Goal: Contribute content

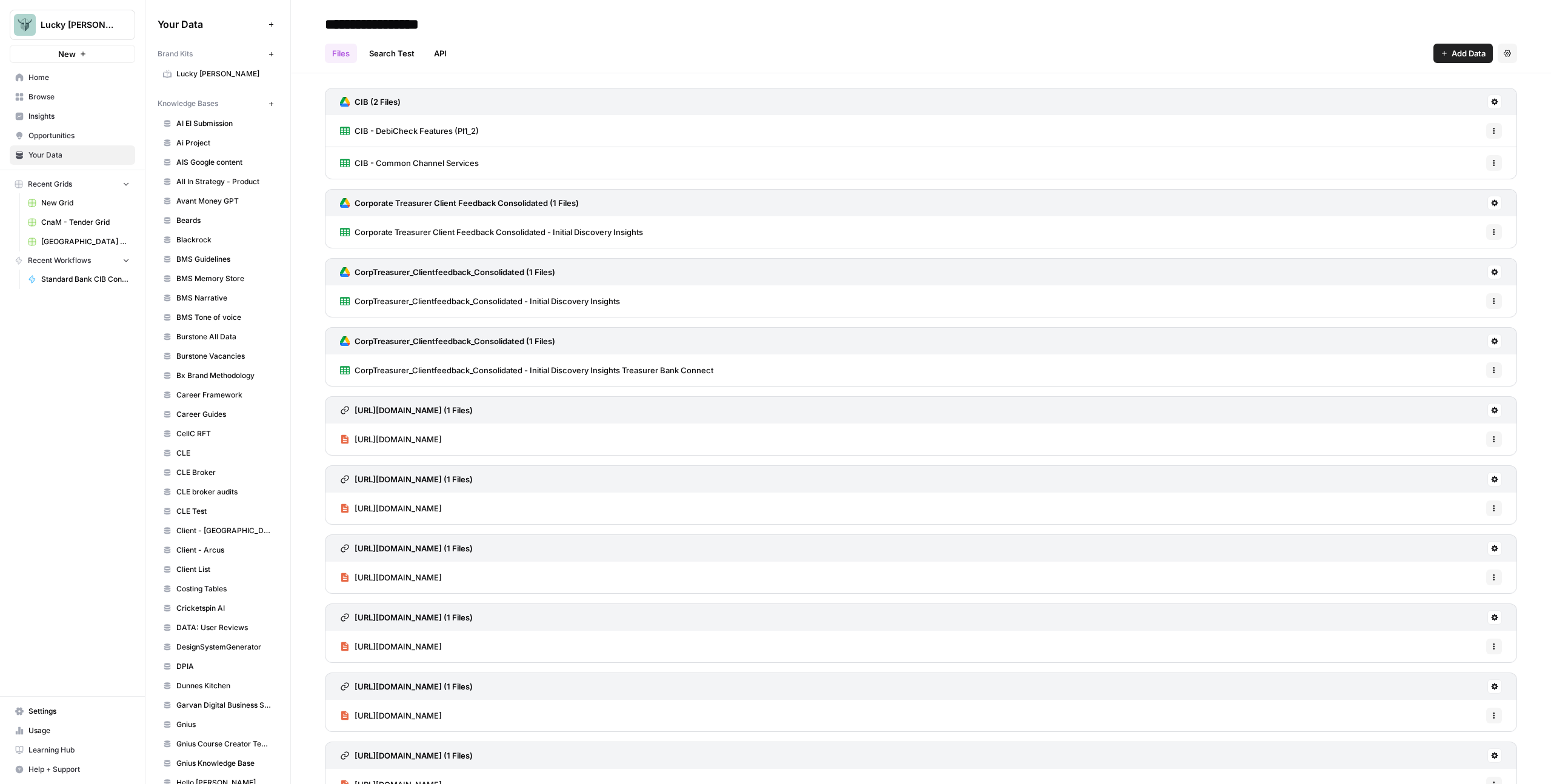
click at [1455, 49] on span "Add Data" at bounding box center [1468, 53] width 34 height 12
click at [1417, 77] on span "Upload Files" at bounding box center [1413, 81] width 110 height 12
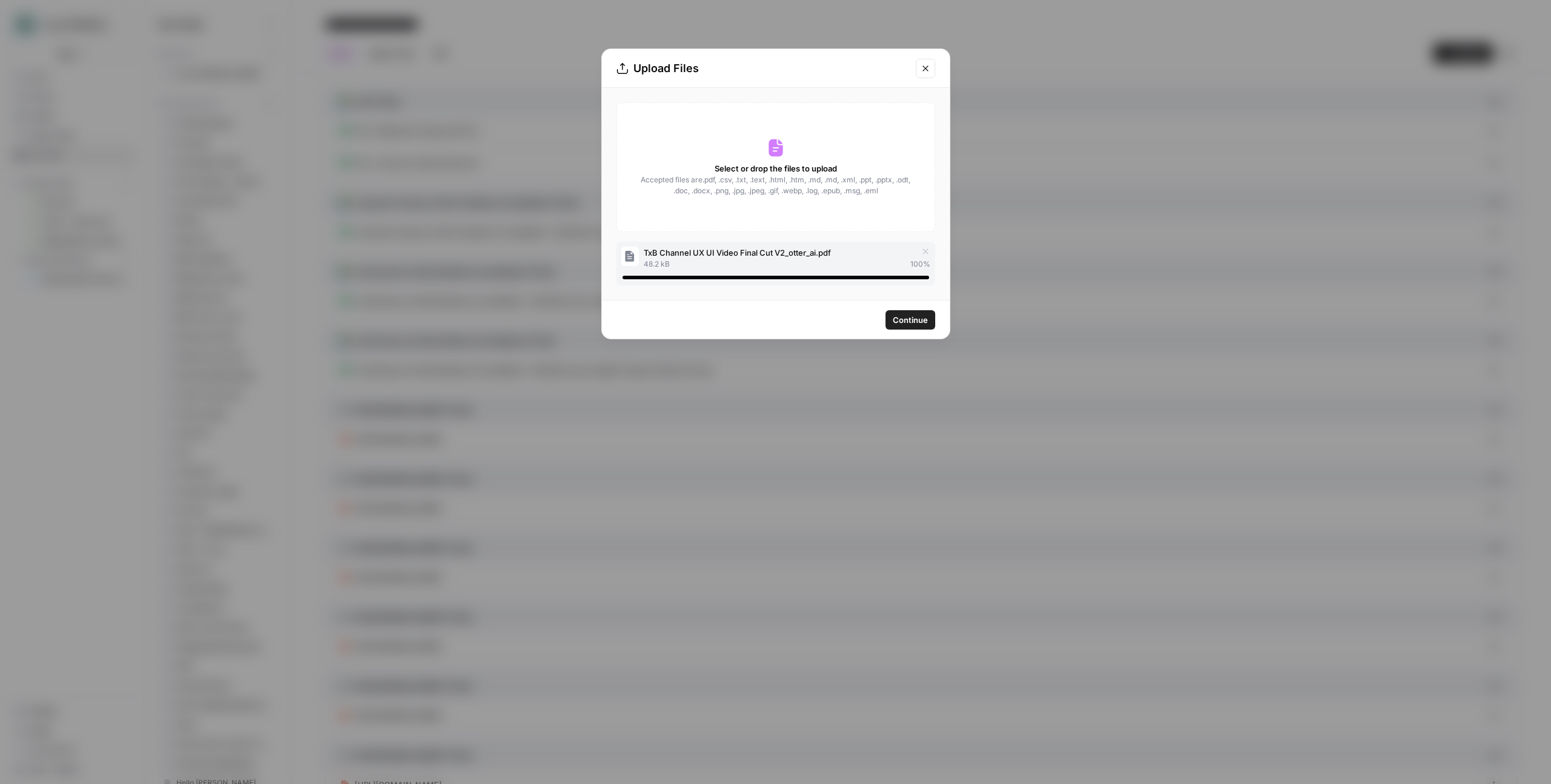
click at [909, 320] on span "Continue" at bounding box center [910, 320] width 35 height 12
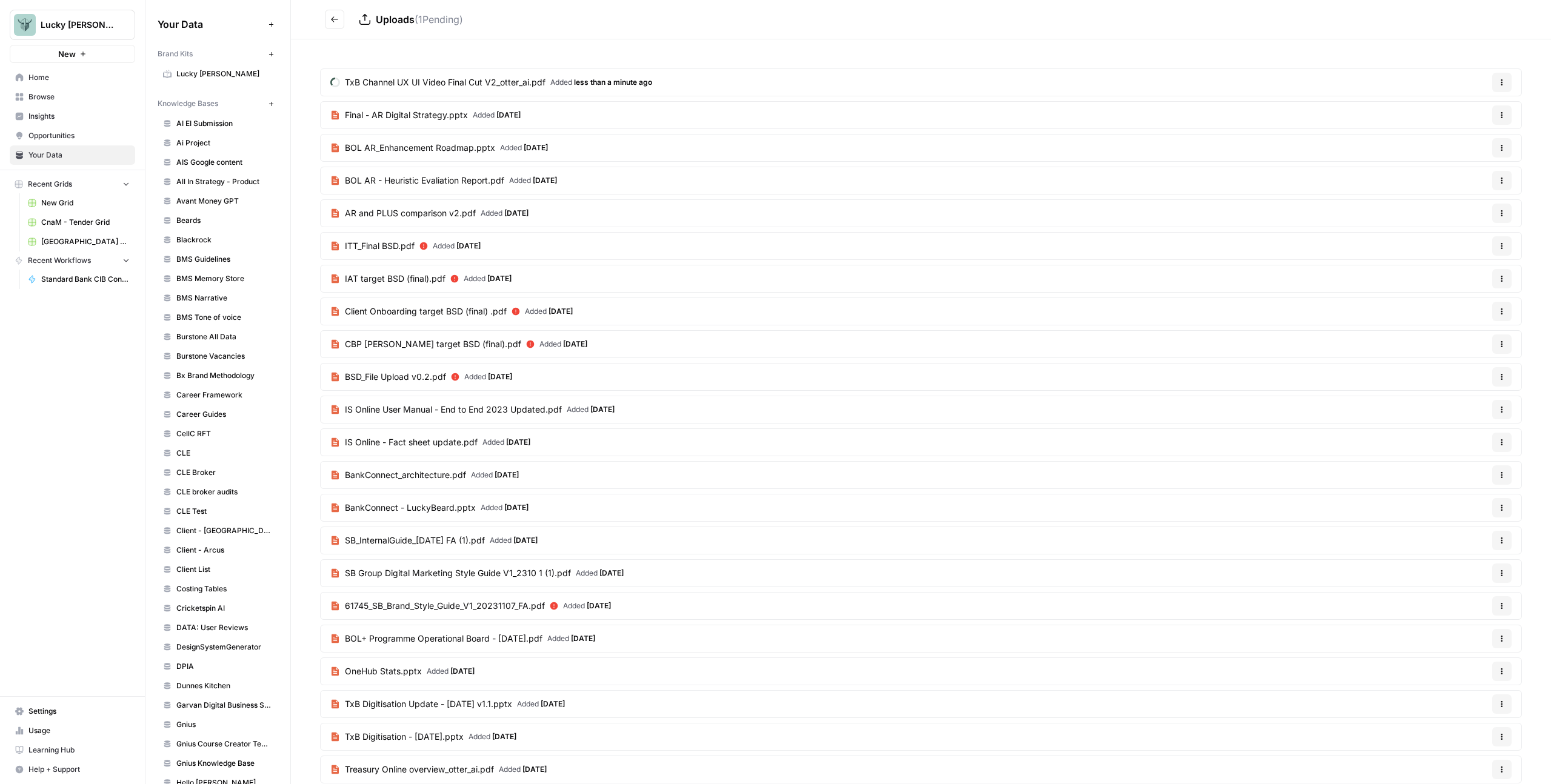
click at [343, 22] on button "Go back" at bounding box center [335, 20] width 20 height 20
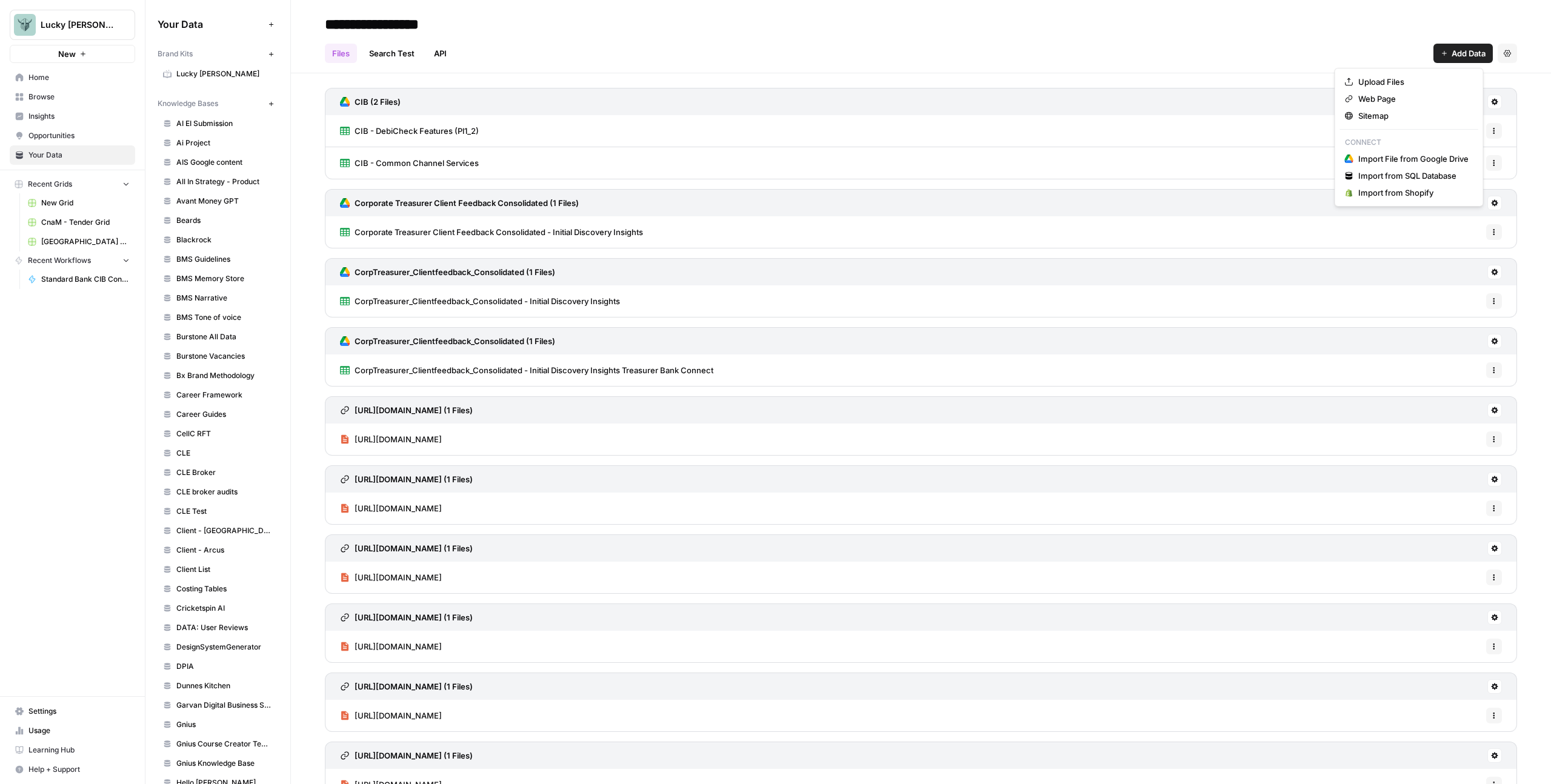
click at [1479, 53] on button "Add Data" at bounding box center [1462, 53] width 60 height 20
click at [1377, 81] on span "Upload Files" at bounding box center [1413, 81] width 110 height 12
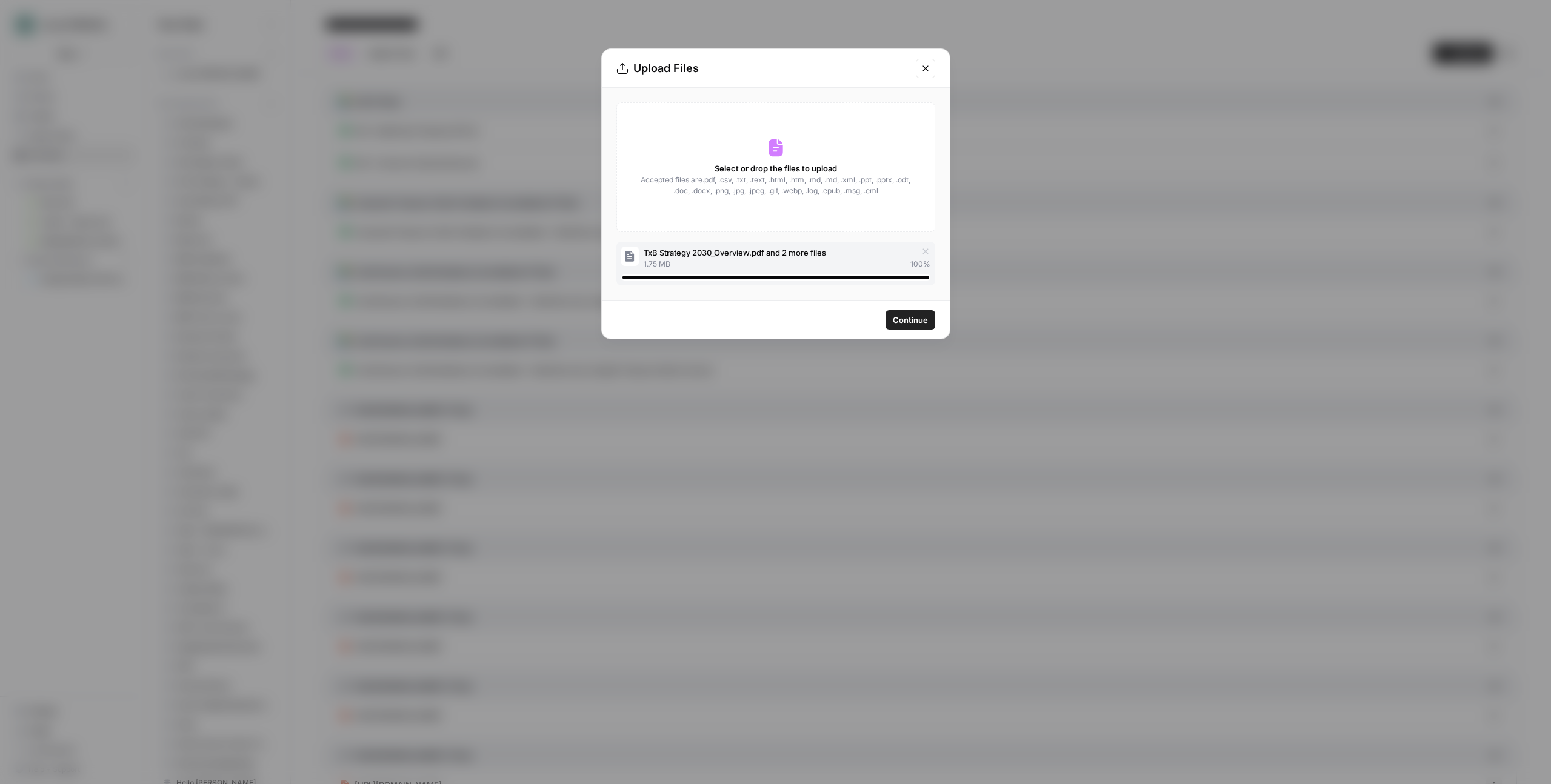
click at [911, 316] on span "Continue" at bounding box center [910, 320] width 35 height 12
